Goal: Task Accomplishment & Management: Manage account settings

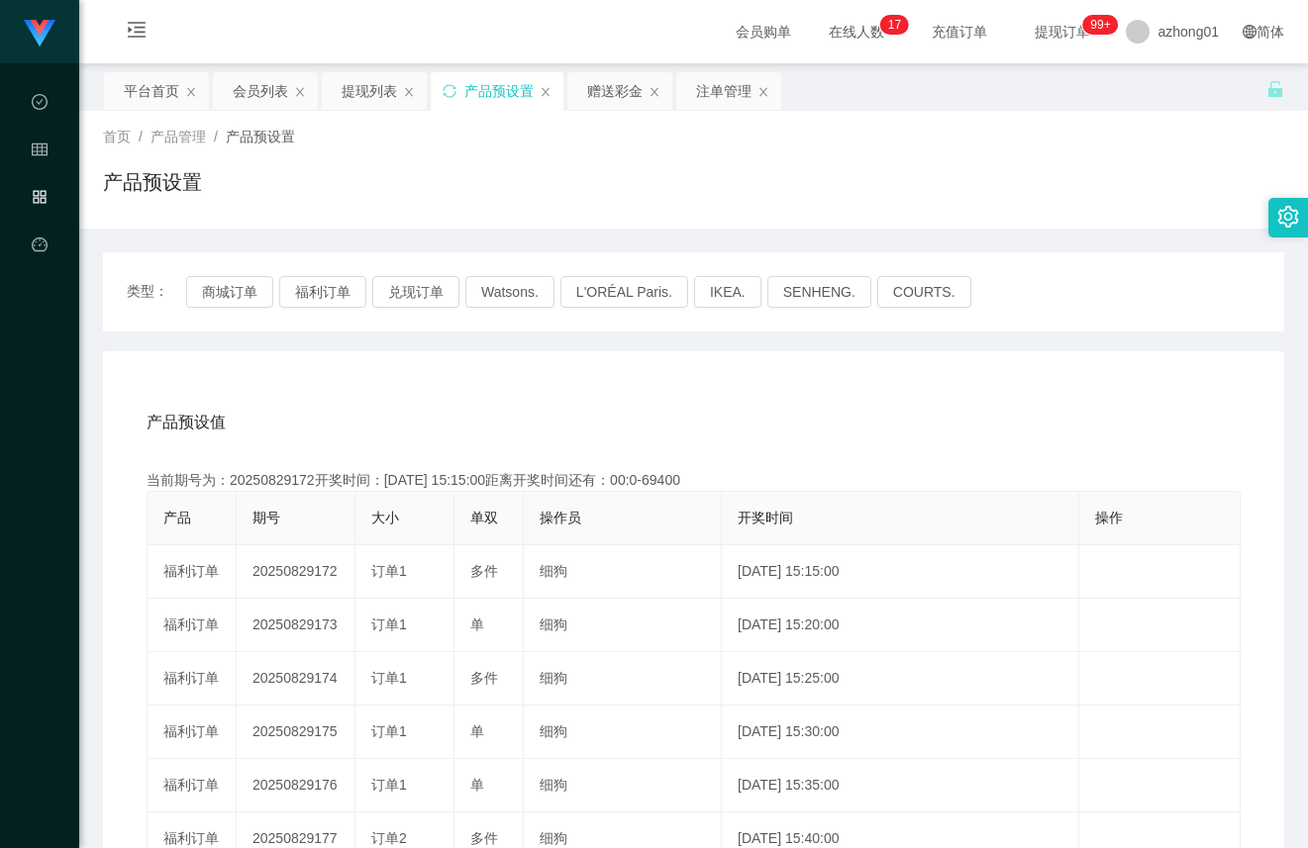
click at [472, 94] on div "产品预设置" at bounding box center [498, 91] width 69 height 38
click at [304, 282] on button "福利订单" at bounding box center [322, 292] width 87 height 32
click at [322, 300] on button "福利订单" at bounding box center [322, 292] width 87 height 32
click at [239, 92] on div "会员列表" at bounding box center [260, 91] width 55 height 38
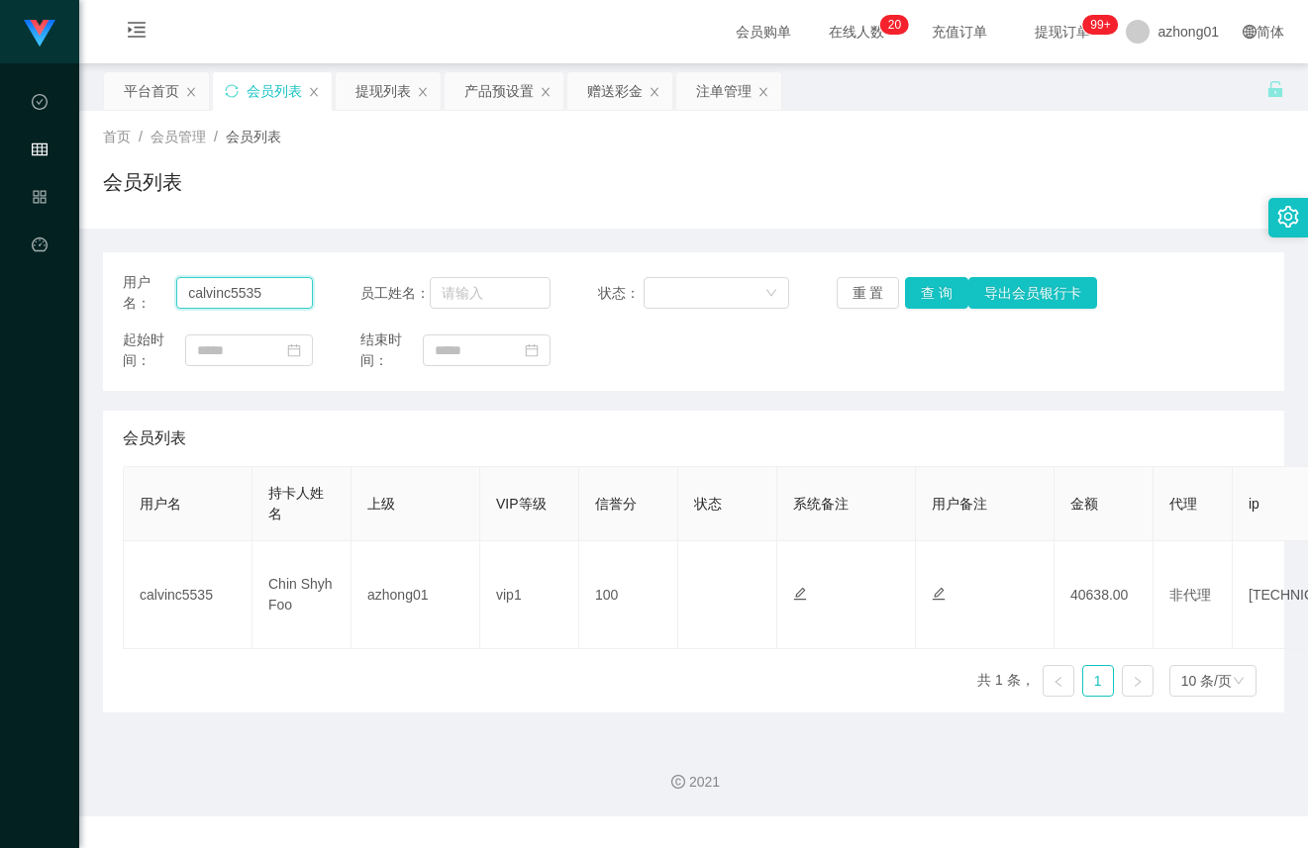
click at [258, 296] on input "calvinc5535" at bounding box center [244, 293] width 137 height 32
click at [257, 295] on input "calvinc5535" at bounding box center [244, 293] width 137 height 32
paste input "0174973657"
type input "0174973657"
click at [923, 296] on button "查 询" at bounding box center [936, 293] width 63 height 32
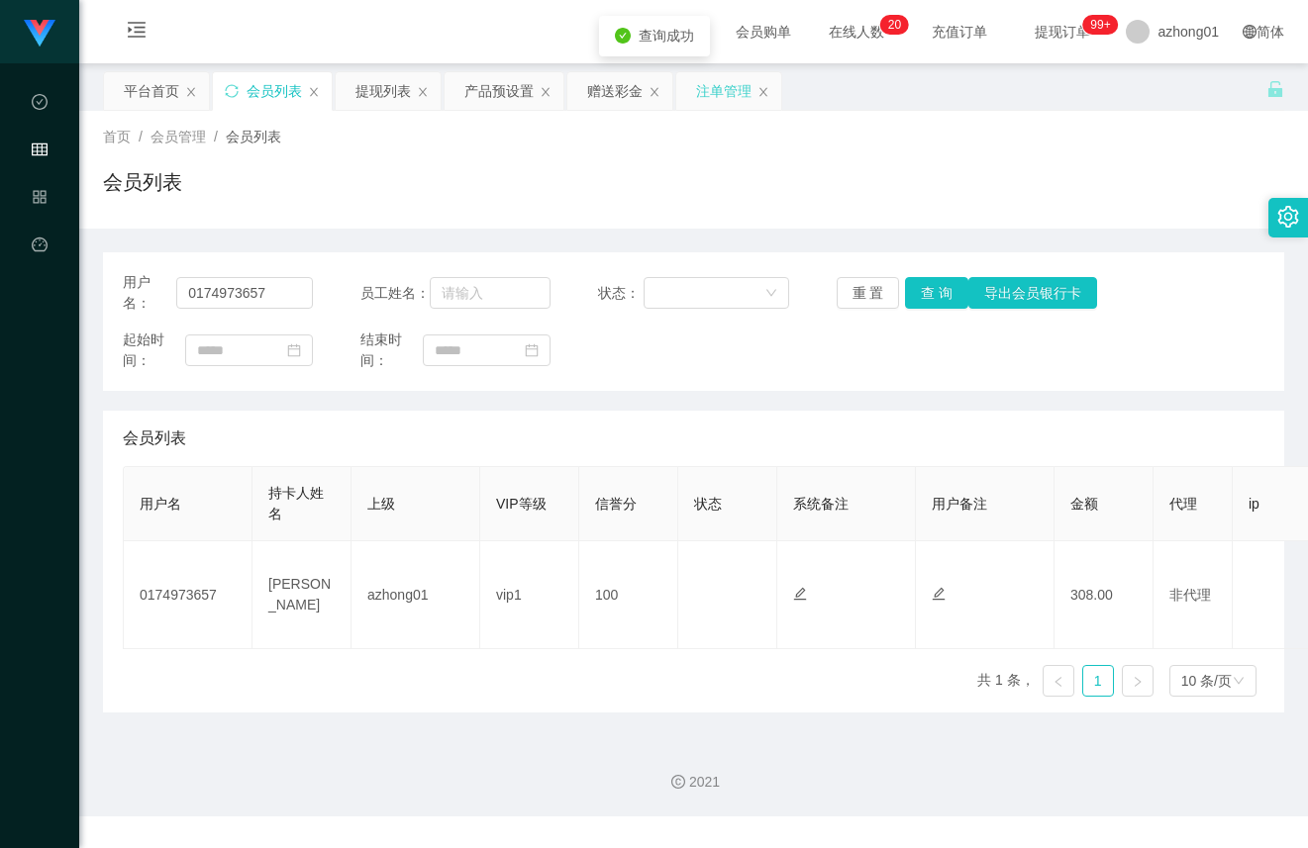
click at [729, 85] on div "注单管理" at bounding box center [723, 91] width 55 height 38
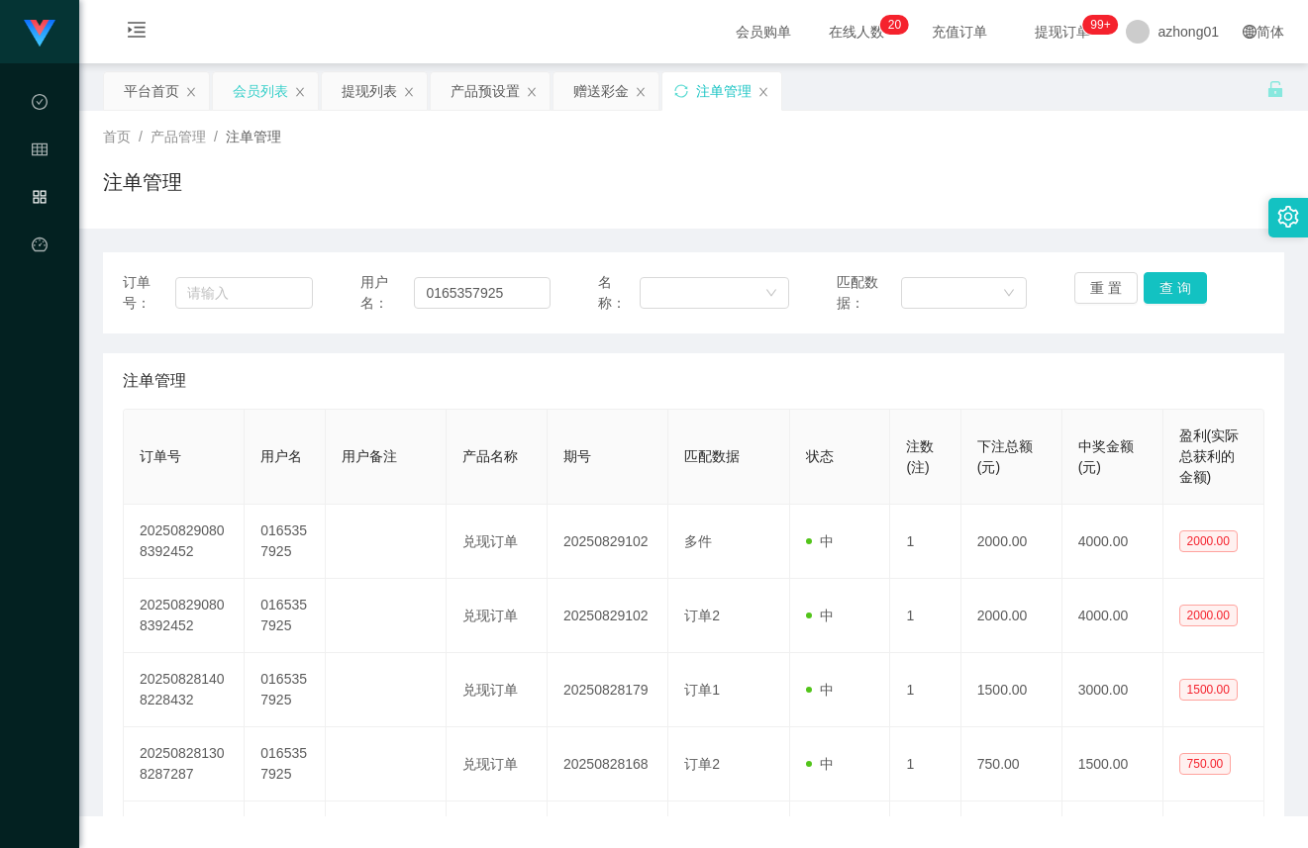
click at [290, 91] on div "会员列表" at bounding box center [265, 91] width 105 height 38
drag, startPoint x: 277, startPoint y: 89, endPoint x: 312, endPoint y: 105, distance: 38.1
click at [277, 89] on div "会员列表" at bounding box center [260, 91] width 55 height 38
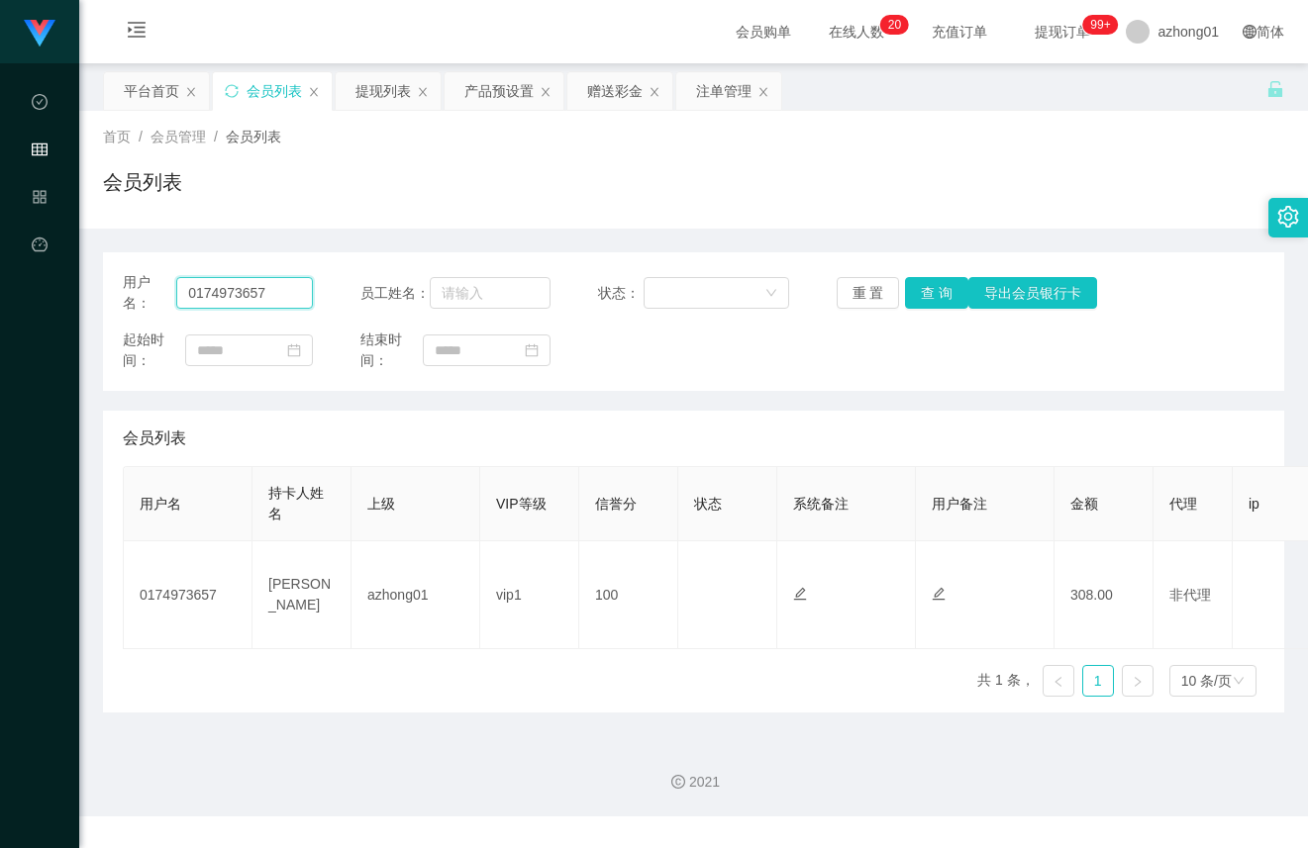
click at [278, 289] on input "0174973657" at bounding box center [244, 293] width 137 height 32
click at [914, 286] on button "查 询" at bounding box center [936, 293] width 63 height 32
click at [914, 286] on button "查 询" at bounding box center [947, 293] width 85 height 32
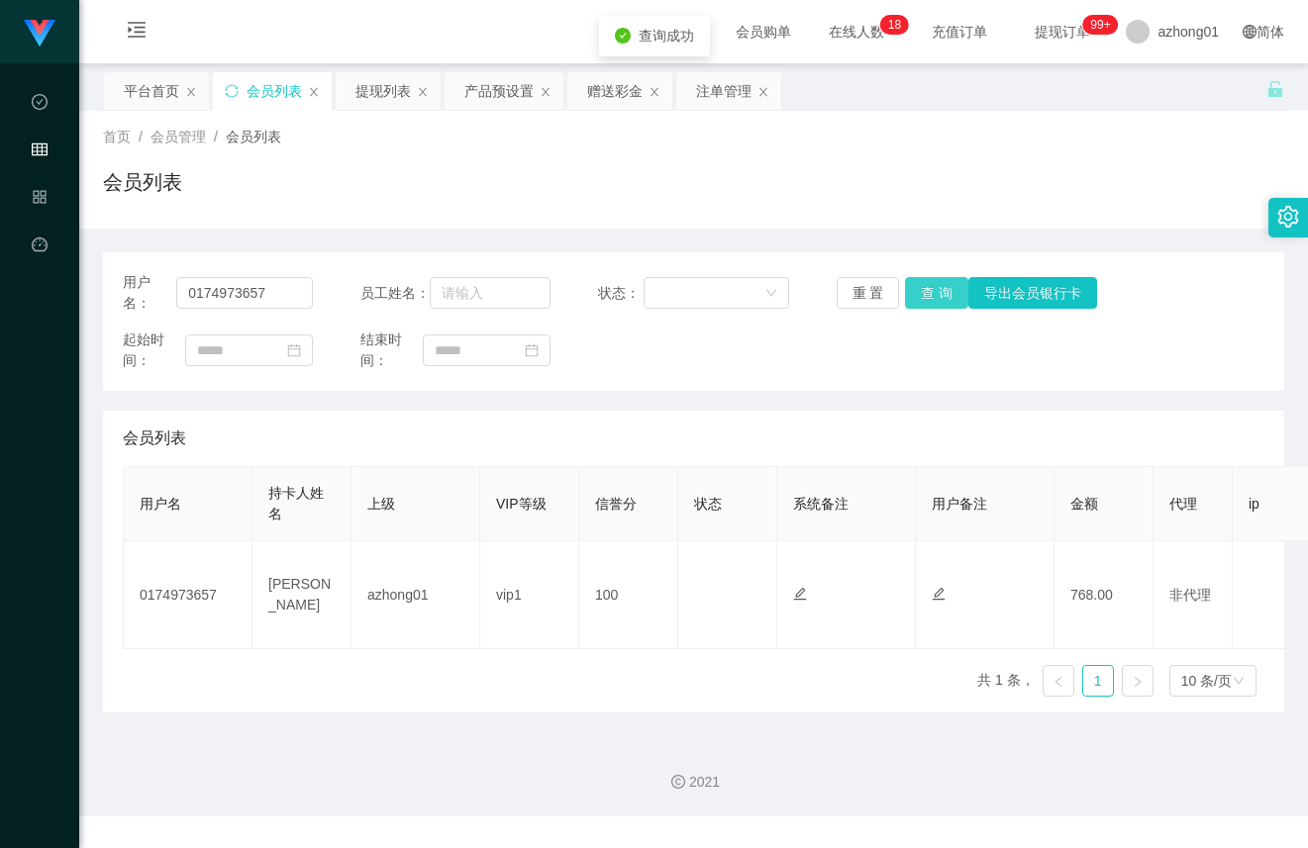
click at [914, 286] on button "查 询" at bounding box center [936, 293] width 63 height 32
click at [953, 295] on button "查 询" at bounding box center [936, 293] width 63 height 32
click at [295, 285] on input "0174973657" at bounding box center [244, 293] width 137 height 32
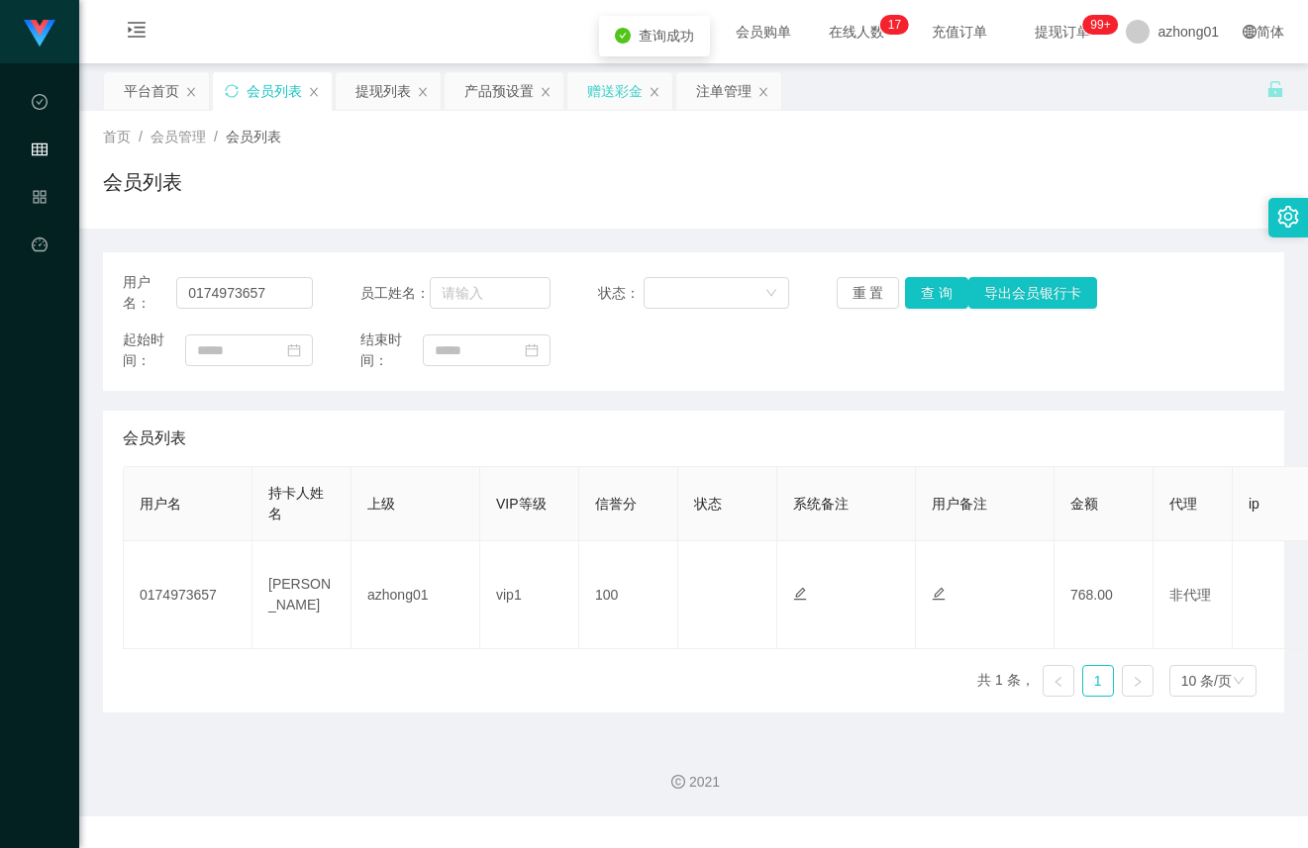
click at [626, 99] on div "赠送彩金" at bounding box center [614, 91] width 55 height 38
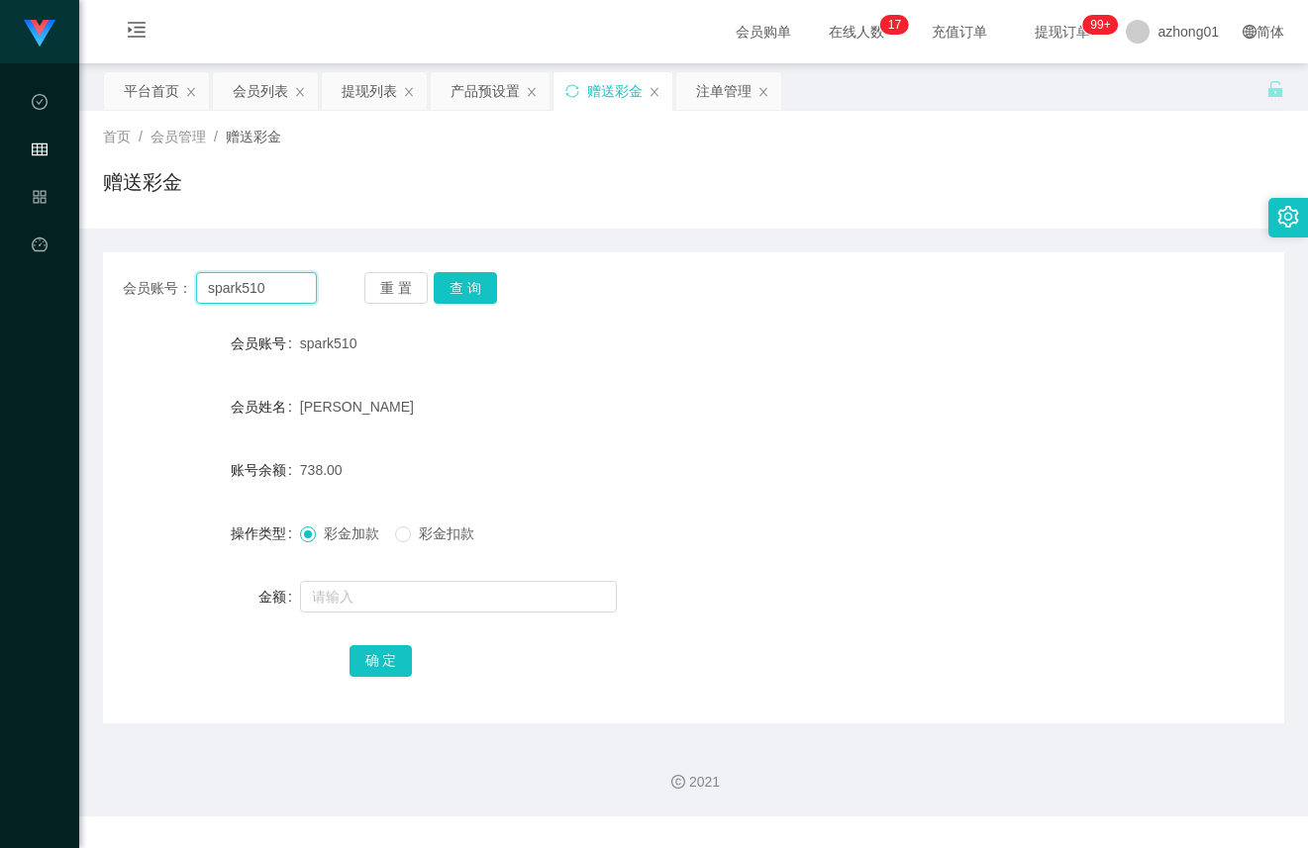
click at [295, 279] on input "spark510" at bounding box center [256, 288] width 121 height 32
drag, startPoint x: 295, startPoint y: 279, endPoint x: 312, endPoint y: 273, distance: 17.8
click at [294, 278] on input "spark510" at bounding box center [256, 288] width 121 height 32
paste input "0174973657"
type input "0174973657"
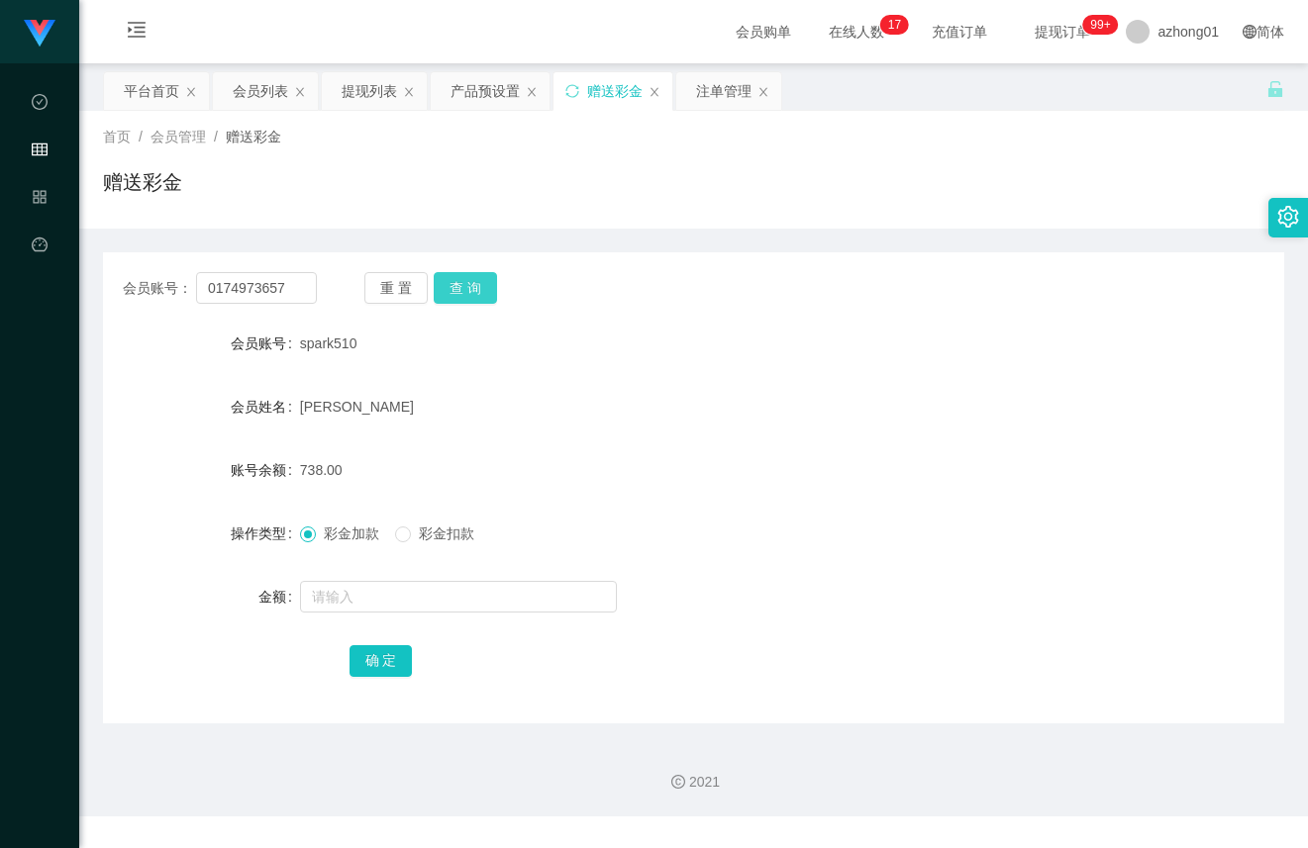
click at [460, 278] on button "查 询" at bounding box center [465, 288] width 63 height 32
click at [421, 608] on input "text" at bounding box center [458, 597] width 317 height 32
type input "32"
click at [390, 653] on button "确 定" at bounding box center [380, 661] width 63 height 32
click at [481, 298] on button "查 询" at bounding box center [465, 288] width 63 height 32
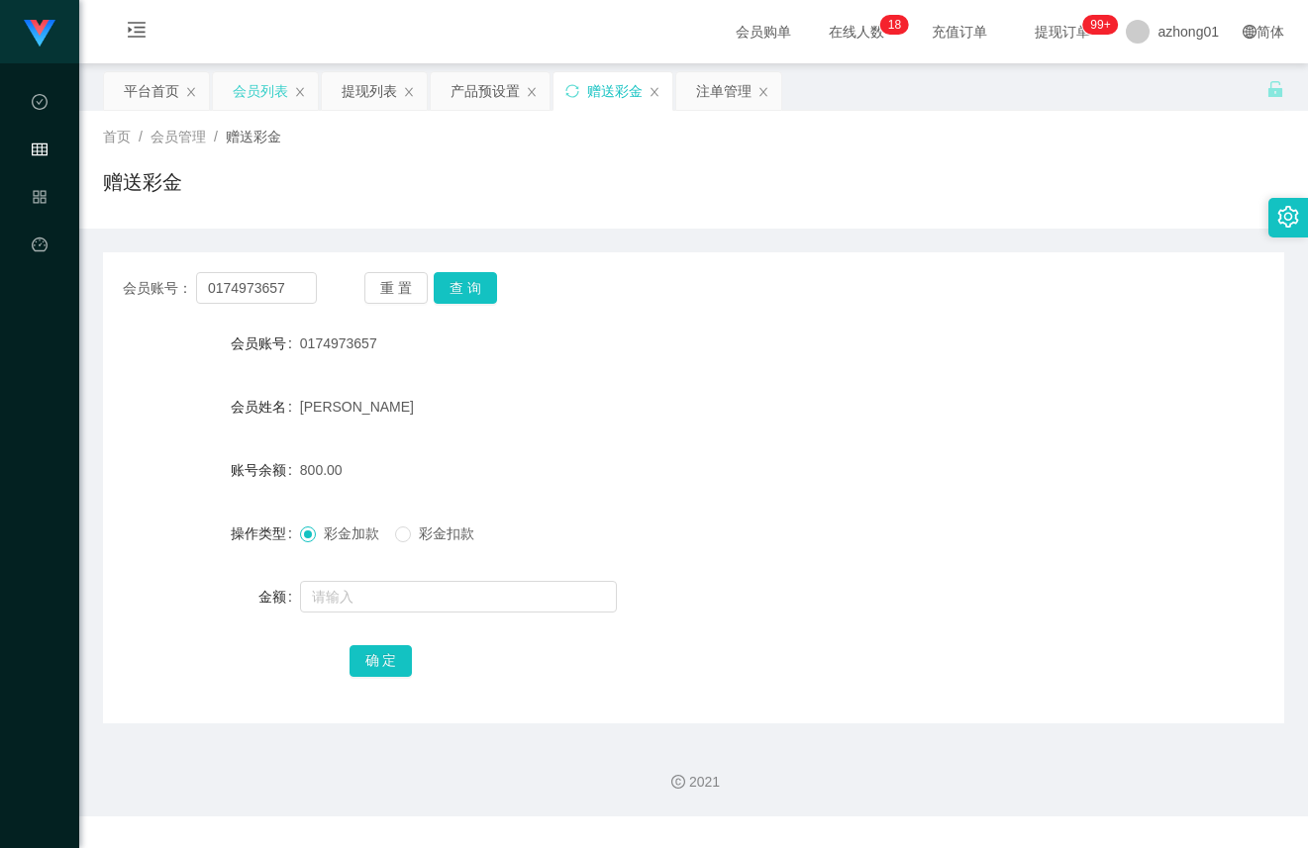
click at [267, 89] on div "会员列表" at bounding box center [260, 91] width 55 height 38
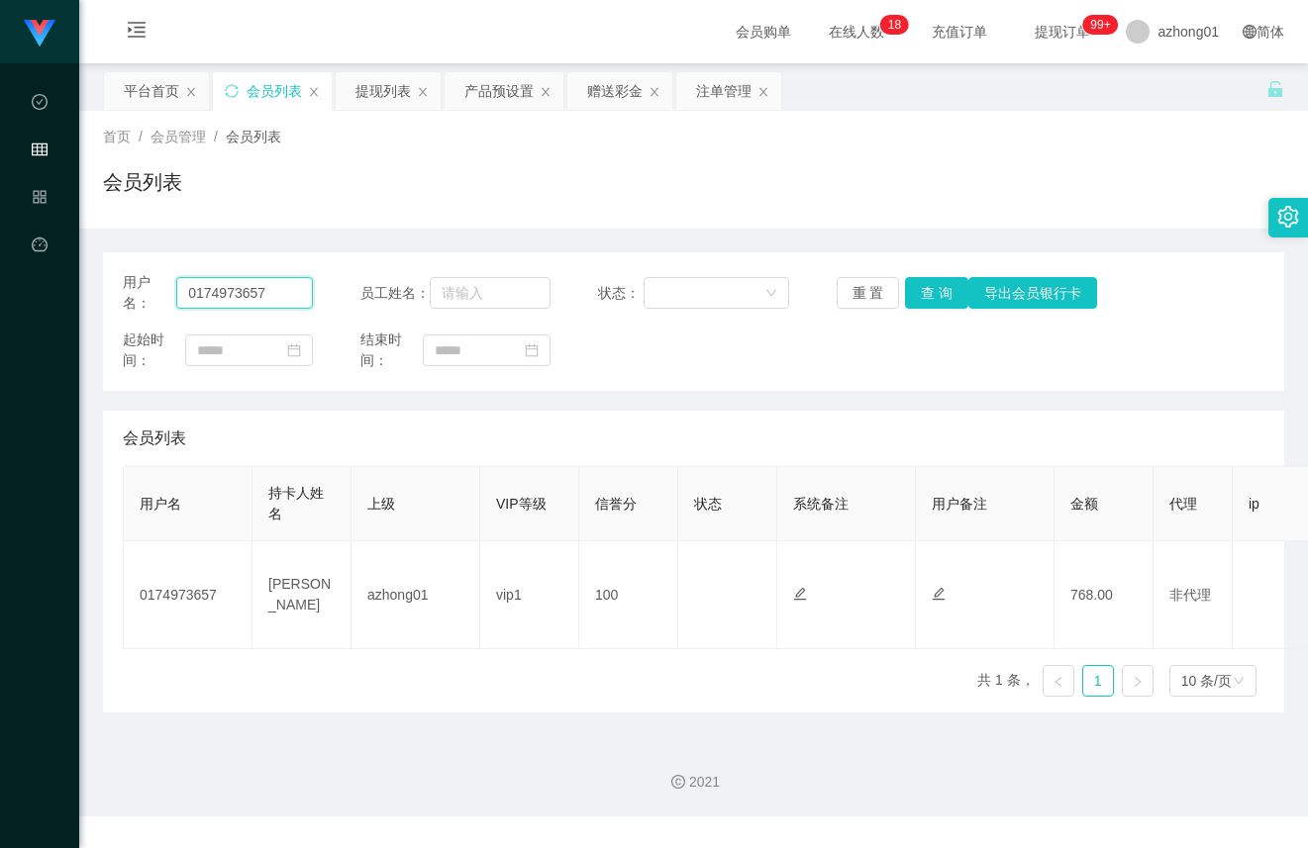
click at [280, 283] on input "0174973657" at bounding box center [244, 293] width 137 height 32
paste input "ANSON2025"
type input "ANSON2025"
click at [943, 293] on button "查 询" at bounding box center [936, 293] width 63 height 32
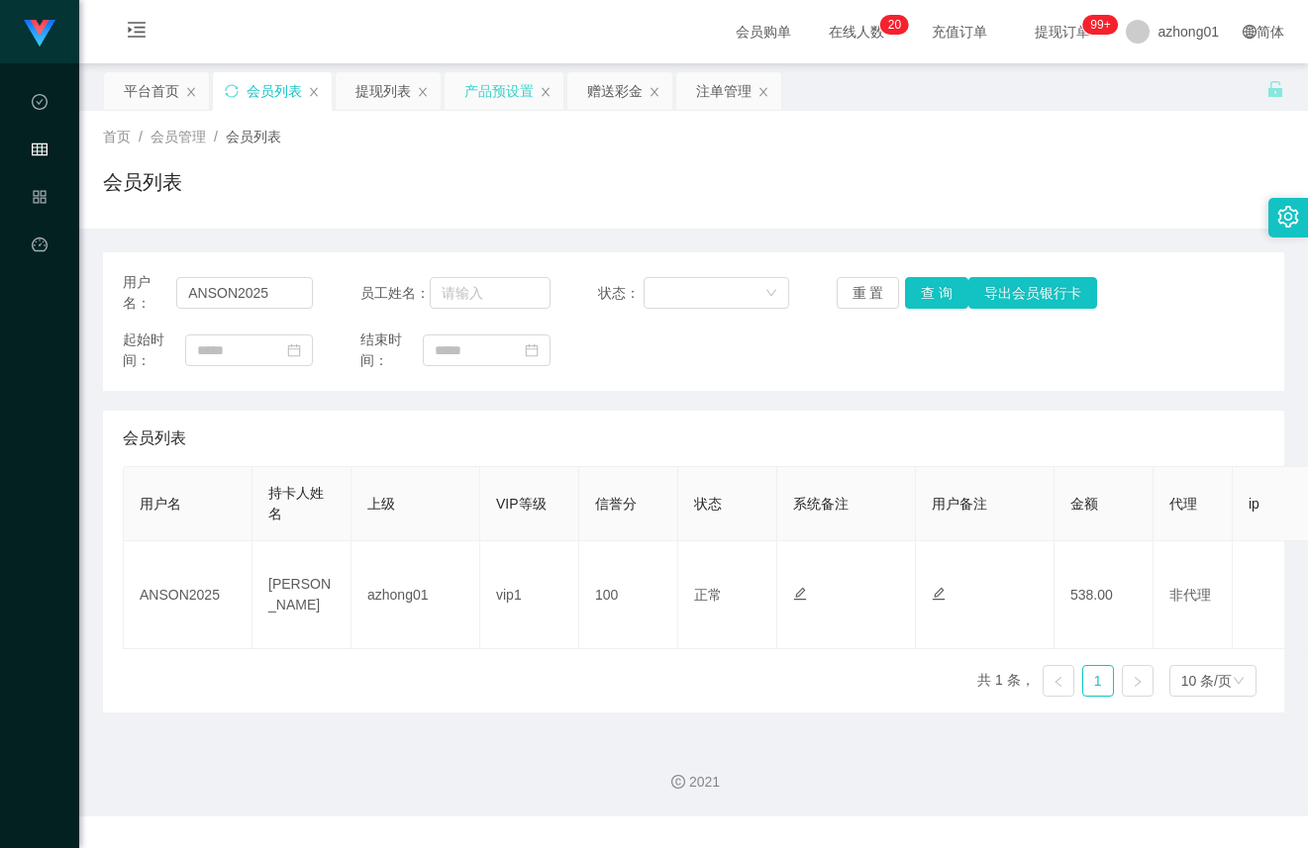
click at [504, 97] on div "产品预设置" at bounding box center [498, 91] width 69 height 38
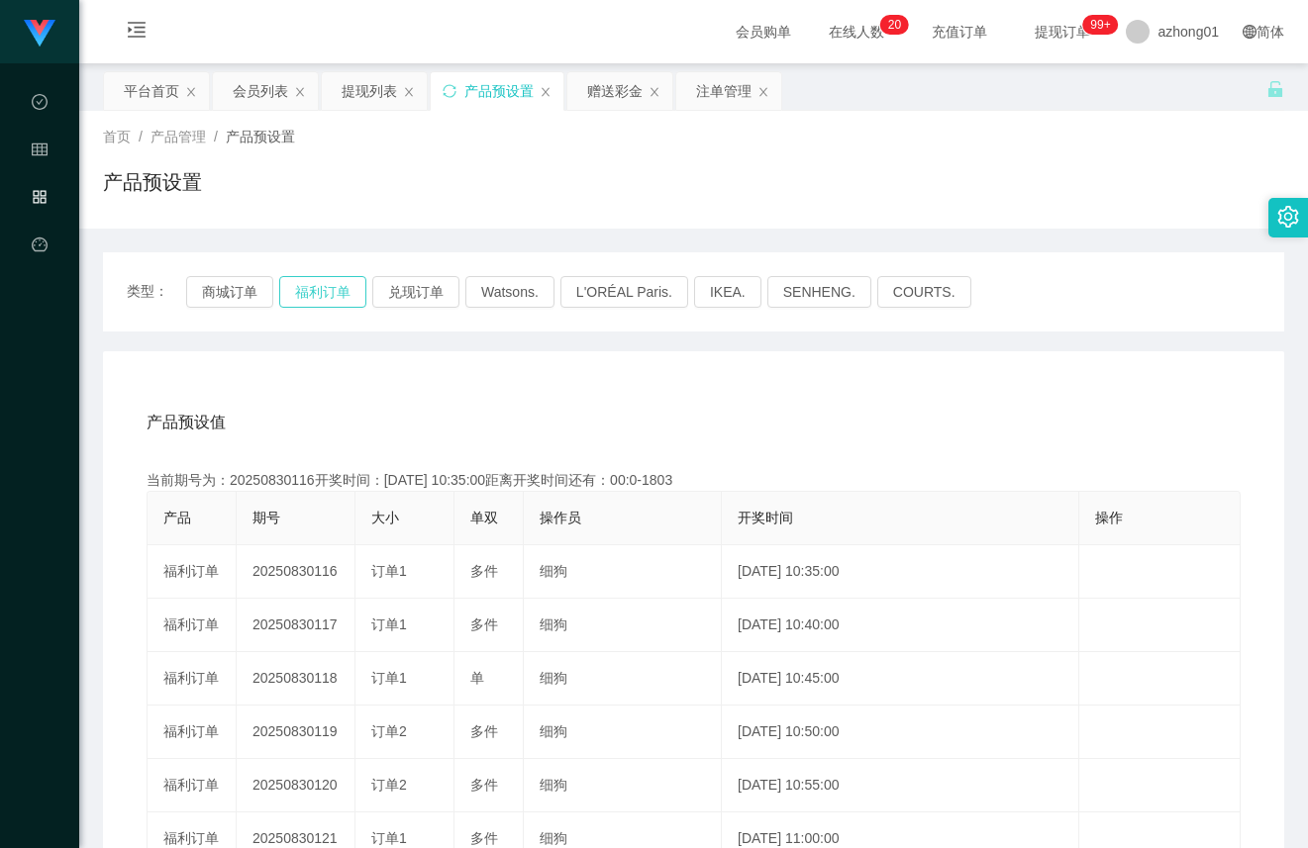
click at [347, 301] on button "福利订单" at bounding box center [322, 292] width 87 height 32
